Goal: Task Accomplishment & Management: Use online tool/utility

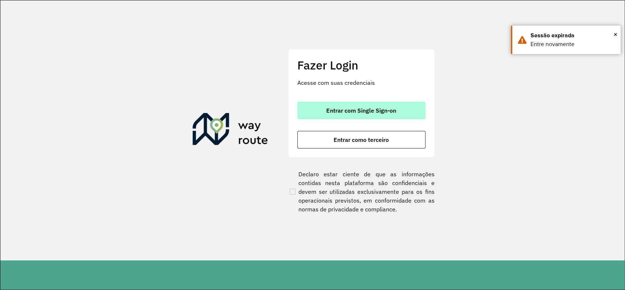
click at [385, 116] on button "Entrar com Single Sign-on" at bounding box center [361, 111] width 128 height 18
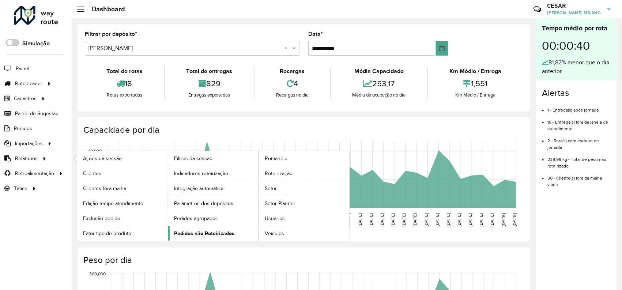
click at [210, 235] on span "Pedidos não Roteirizados" at bounding box center [204, 234] width 60 height 8
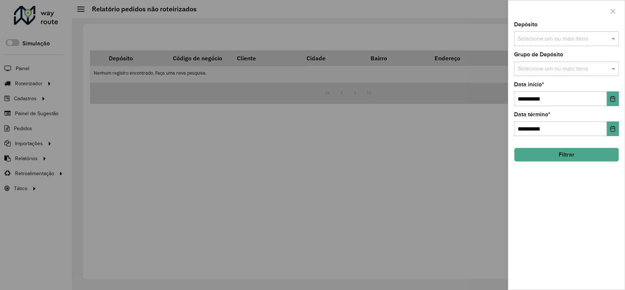
click at [559, 40] on input "text" at bounding box center [563, 39] width 94 height 9
type input "******"
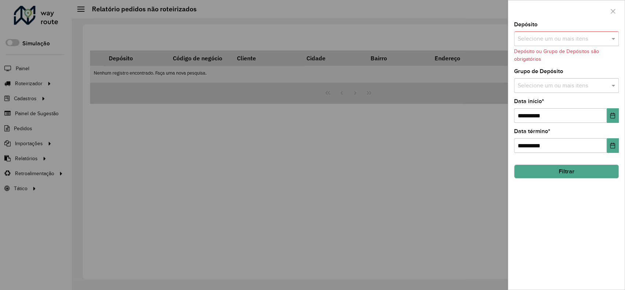
click at [559, 40] on input "text" at bounding box center [563, 39] width 94 height 9
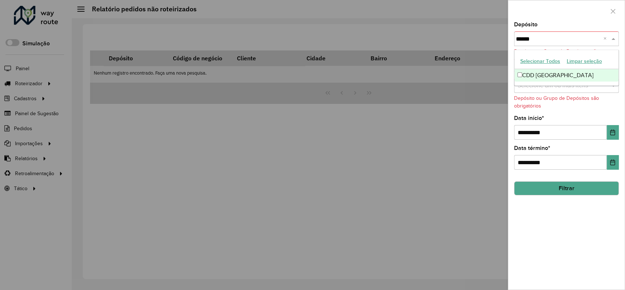
type input "*******"
click at [559, 75] on div "CDD São Paulo" at bounding box center [566, 75] width 104 height 12
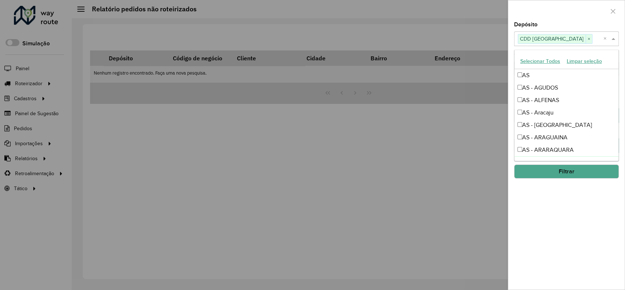
click at [559, 211] on div "**********" at bounding box center [566, 156] width 116 height 268
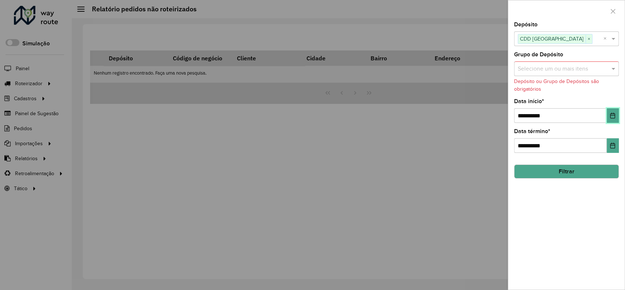
click at [559, 117] on button "Choose Date" at bounding box center [612, 115] width 12 height 15
drag, startPoint x: 578, startPoint y: 195, endPoint x: 581, endPoint y: 174, distance: 20.7
click at [559, 195] on div "**********" at bounding box center [566, 156] width 116 height 268
click at [559, 166] on button "Filtrar" at bounding box center [566, 172] width 105 height 14
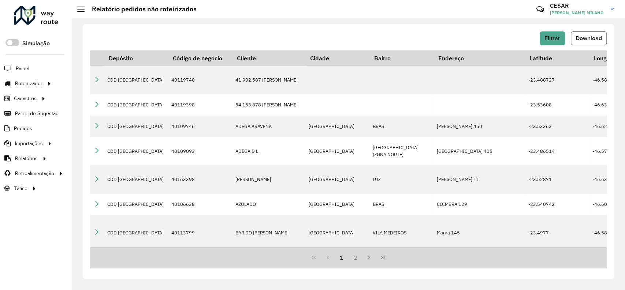
click at [559, 42] on button "Download" at bounding box center [588, 38] width 36 height 14
click at [104, 83] on link "Entregas" at bounding box center [122, 83] width 90 height 15
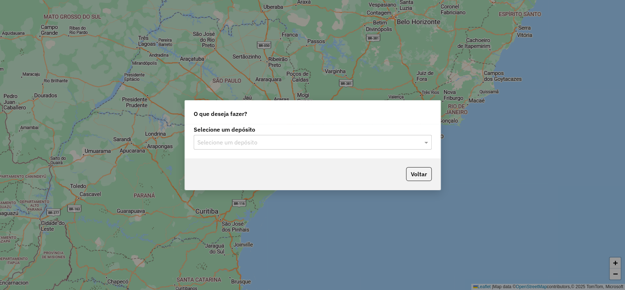
click at [281, 138] on input "text" at bounding box center [305, 142] width 216 height 9
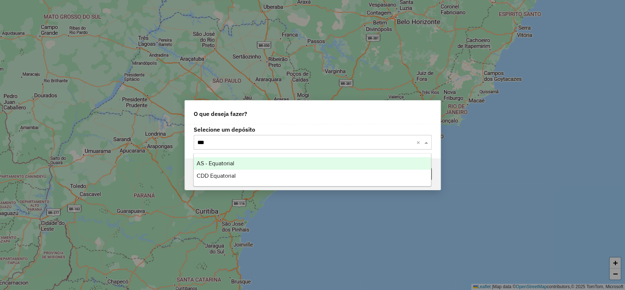
type input "****"
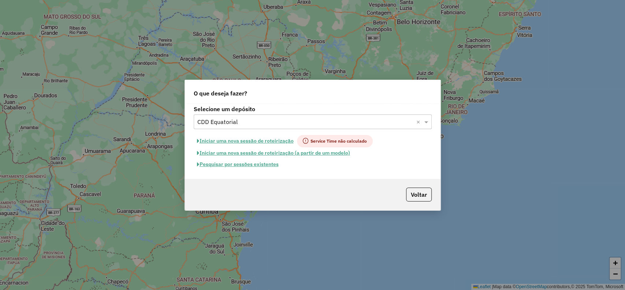
click at [257, 163] on button "Pesquisar por sessões existentes" at bounding box center [238, 164] width 88 height 11
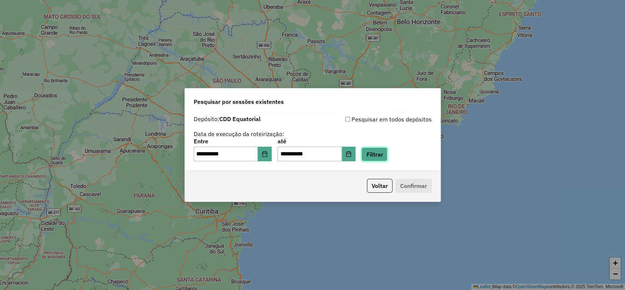
click at [379, 157] on button "Filtrar" at bounding box center [374, 154] width 26 height 14
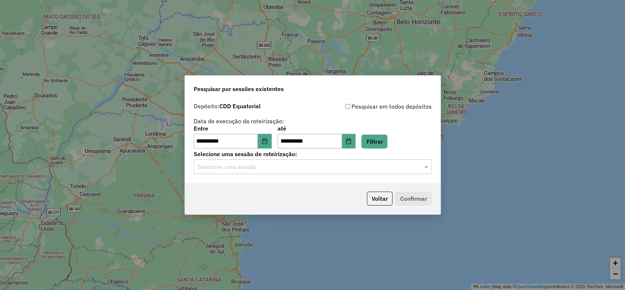
click at [326, 168] on input "text" at bounding box center [305, 167] width 216 height 9
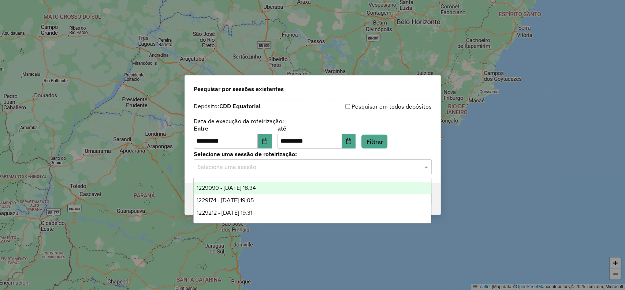
click at [277, 191] on div "1229090 - 13/08/2025 18:34" at bounding box center [312, 188] width 237 height 12
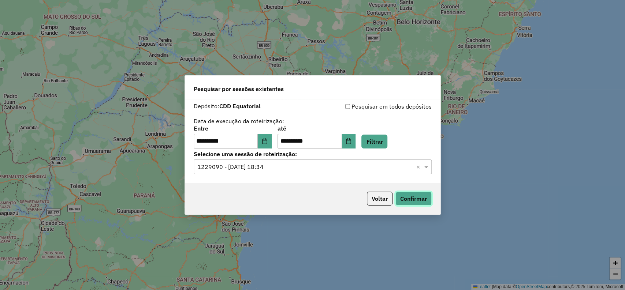
click at [405, 195] on button "Confirmar" at bounding box center [413, 199] width 36 height 14
drag, startPoint x: 334, startPoint y: 169, endPoint x: 329, endPoint y: 177, distance: 9.2
click at [332, 169] on input "text" at bounding box center [305, 167] width 216 height 9
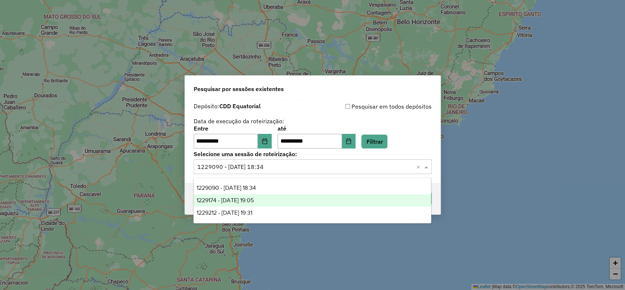
click at [311, 195] on div "1229174 - 13/08/2025 19:05" at bounding box center [312, 200] width 237 height 12
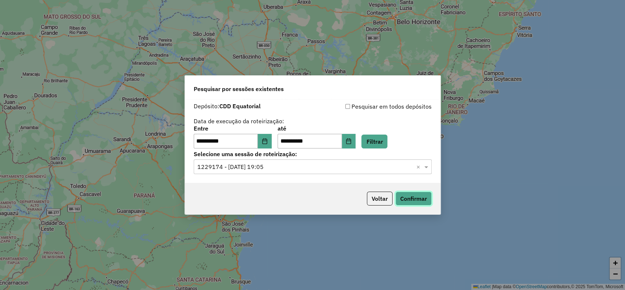
click at [403, 198] on button "Confirmar" at bounding box center [413, 199] width 36 height 14
click at [312, 167] on input "text" at bounding box center [305, 167] width 216 height 9
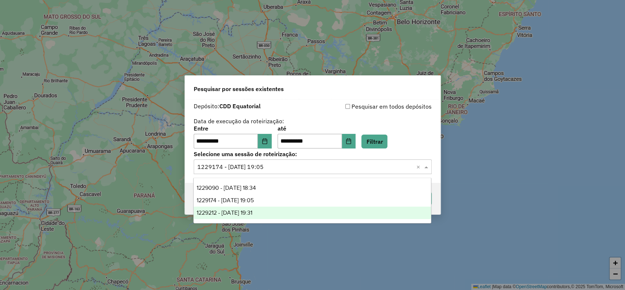
click at [304, 211] on div "1229212 - 13/08/2025 19:31" at bounding box center [312, 213] width 237 height 12
click at [412, 201] on button "Confirmar" at bounding box center [413, 199] width 36 height 14
click at [416, 195] on button "Confirmar" at bounding box center [413, 199] width 36 height 14
click at [416, 201] on button "Confirmar" at bounding box center [413, 199] width 36 height 14
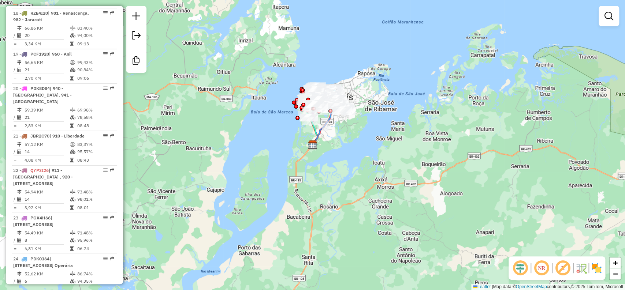
scroll to position [1016, 0]
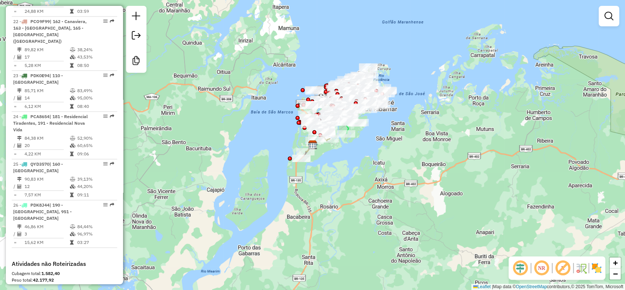
scroll to position [1138, 0]
